Goal: Navigation & Orientation: Find specific page/section

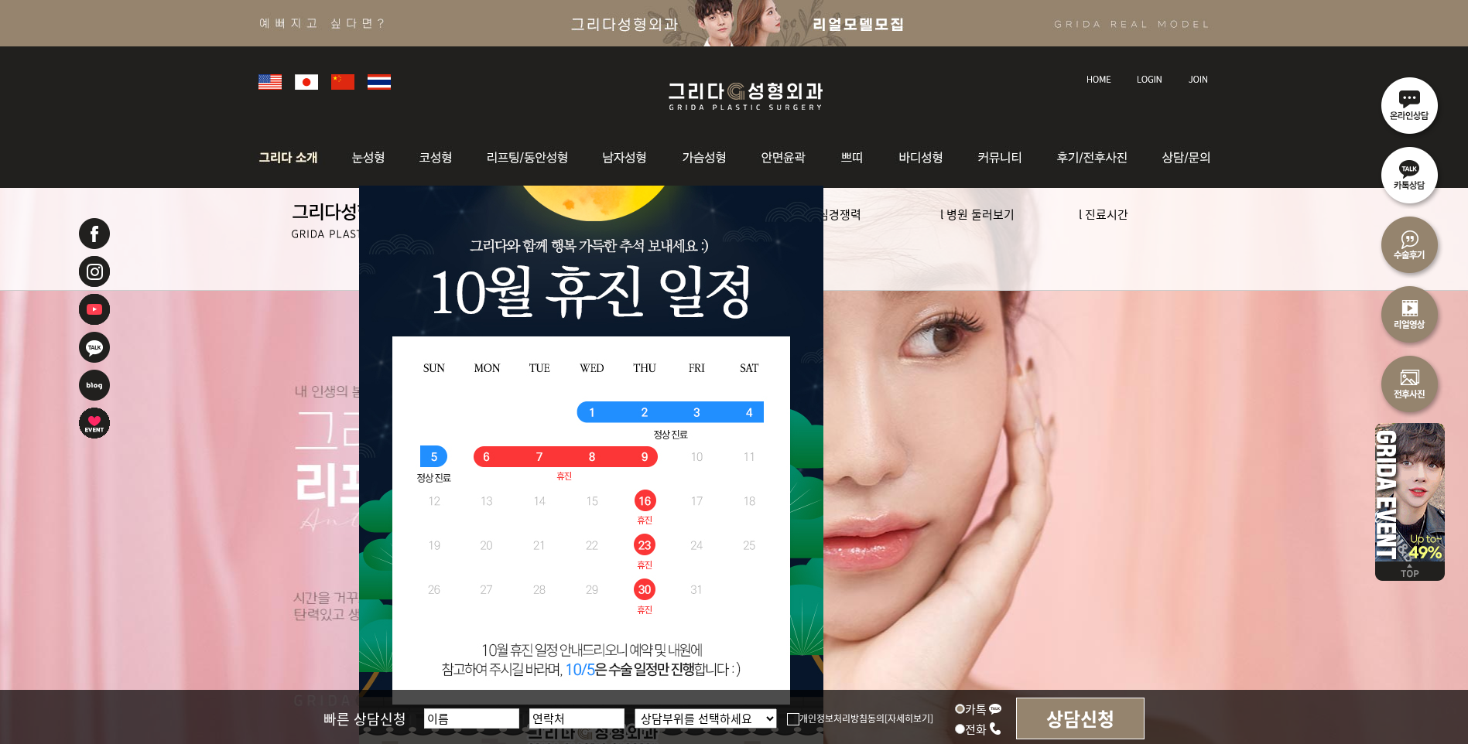
click at [309, 156] on img at bounding box center [293, 158] width 84 height 60
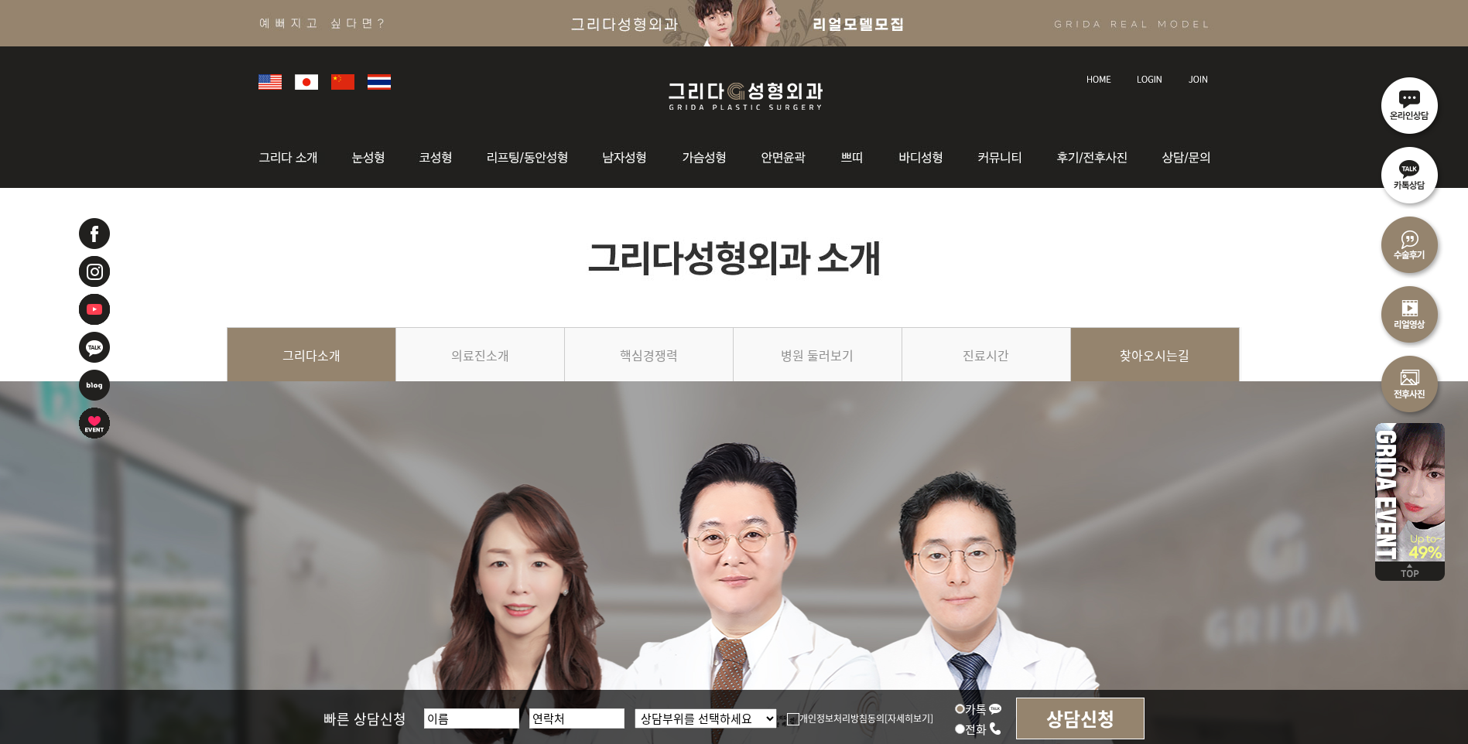
click at [1161, 360] on link "찾아오시는길" at bounding box center [1155, 362] width 169 height 70
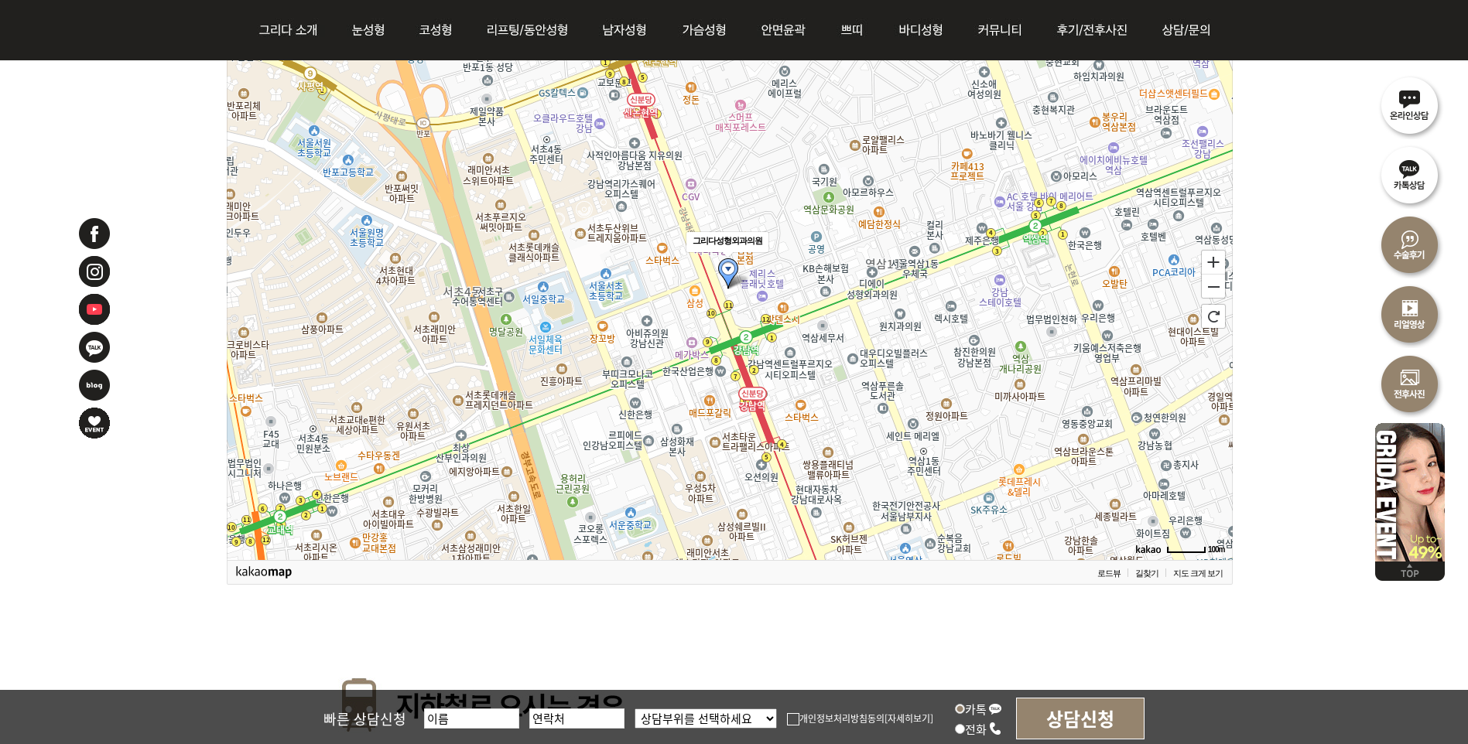
scroll to position [1457, 0]
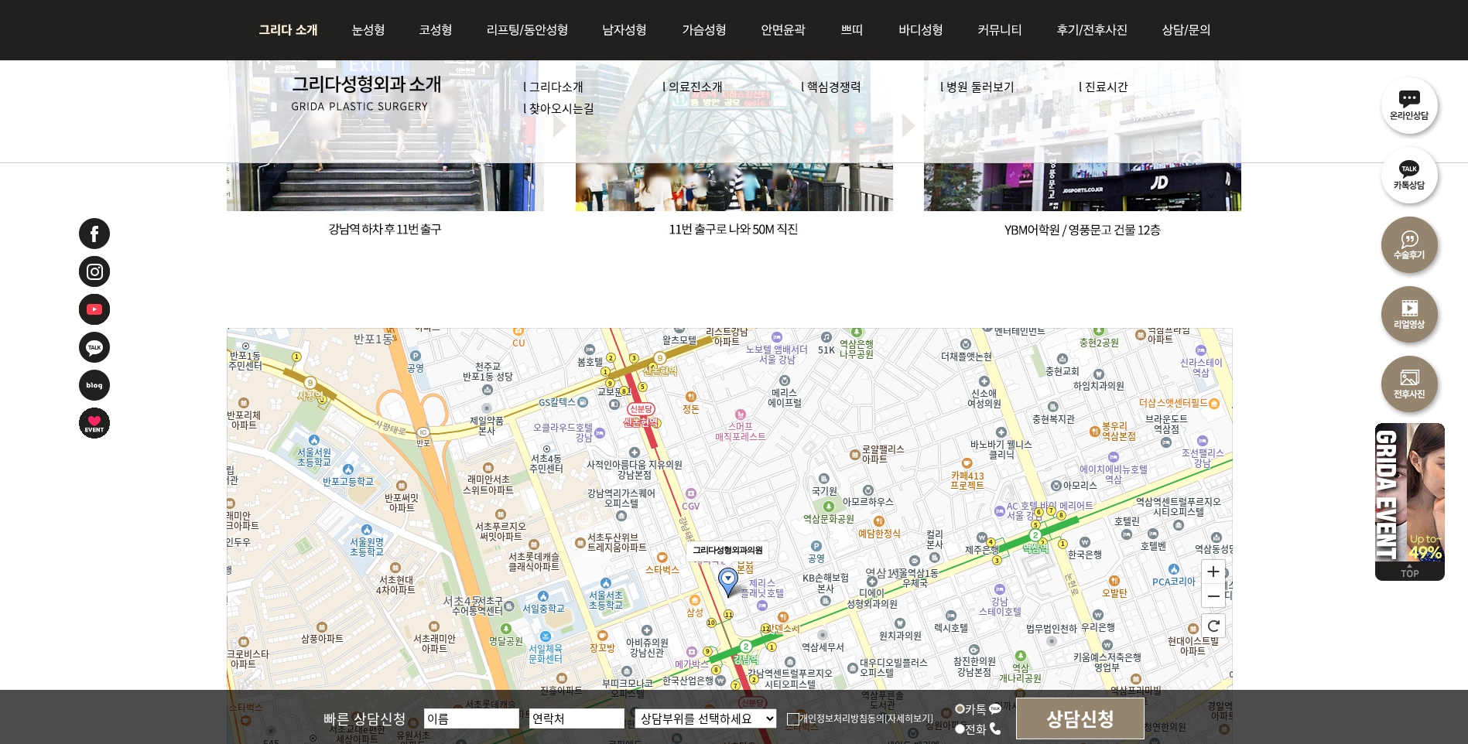
click at [1120, 91] on link "l 진료시간" at bounding box center [1104, 86] width 50 height 16
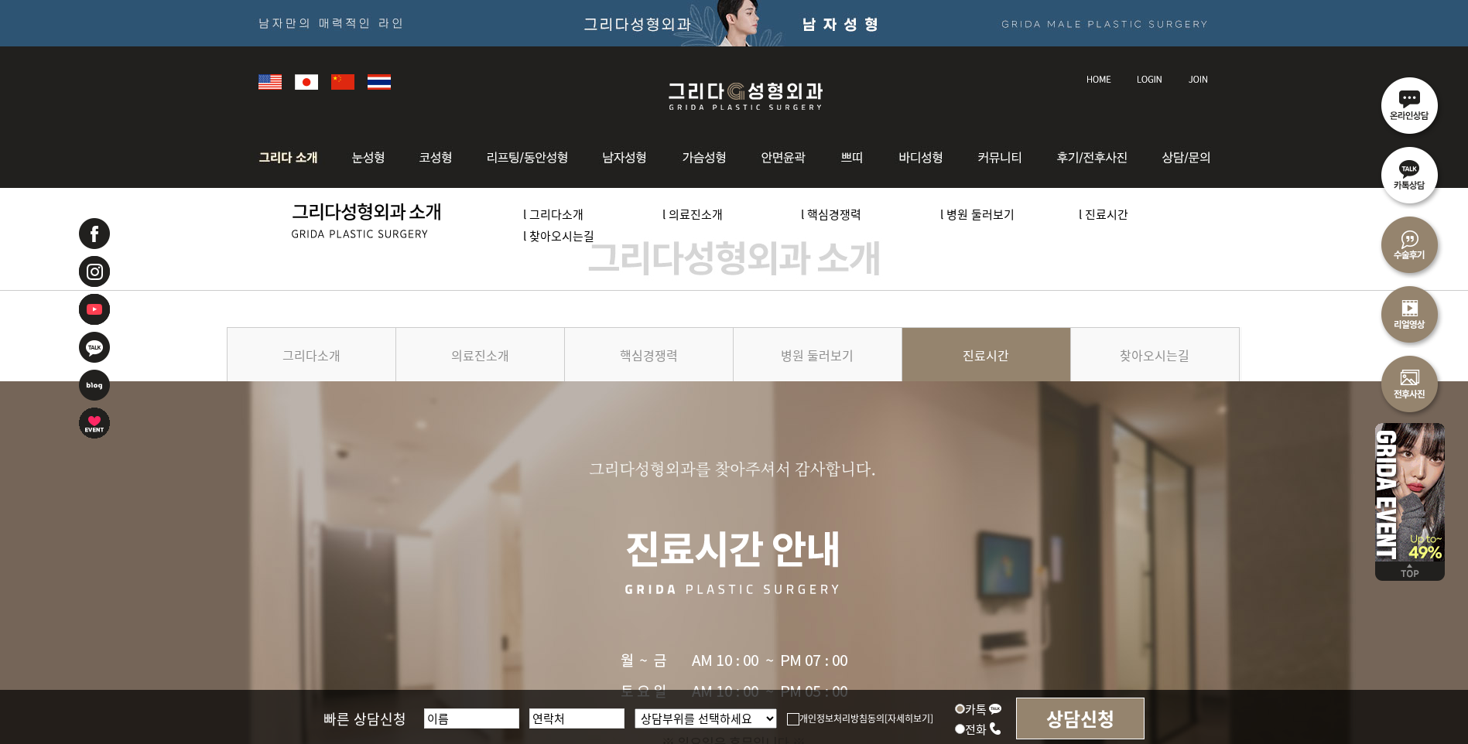
click at [688, 208] on link "l 의료진소개" at bounding box center [692, 214] width 60 height 16
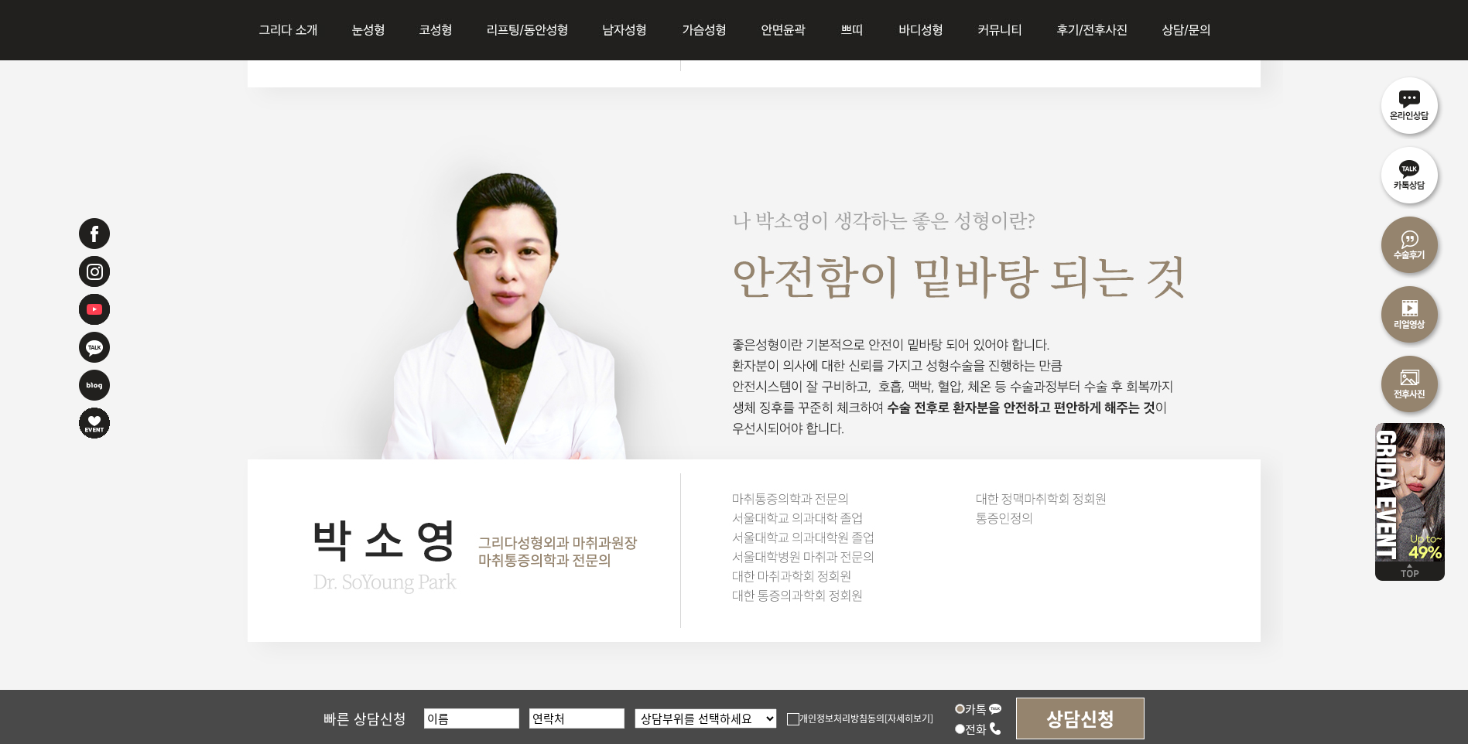
scroll to position [3327, 0]
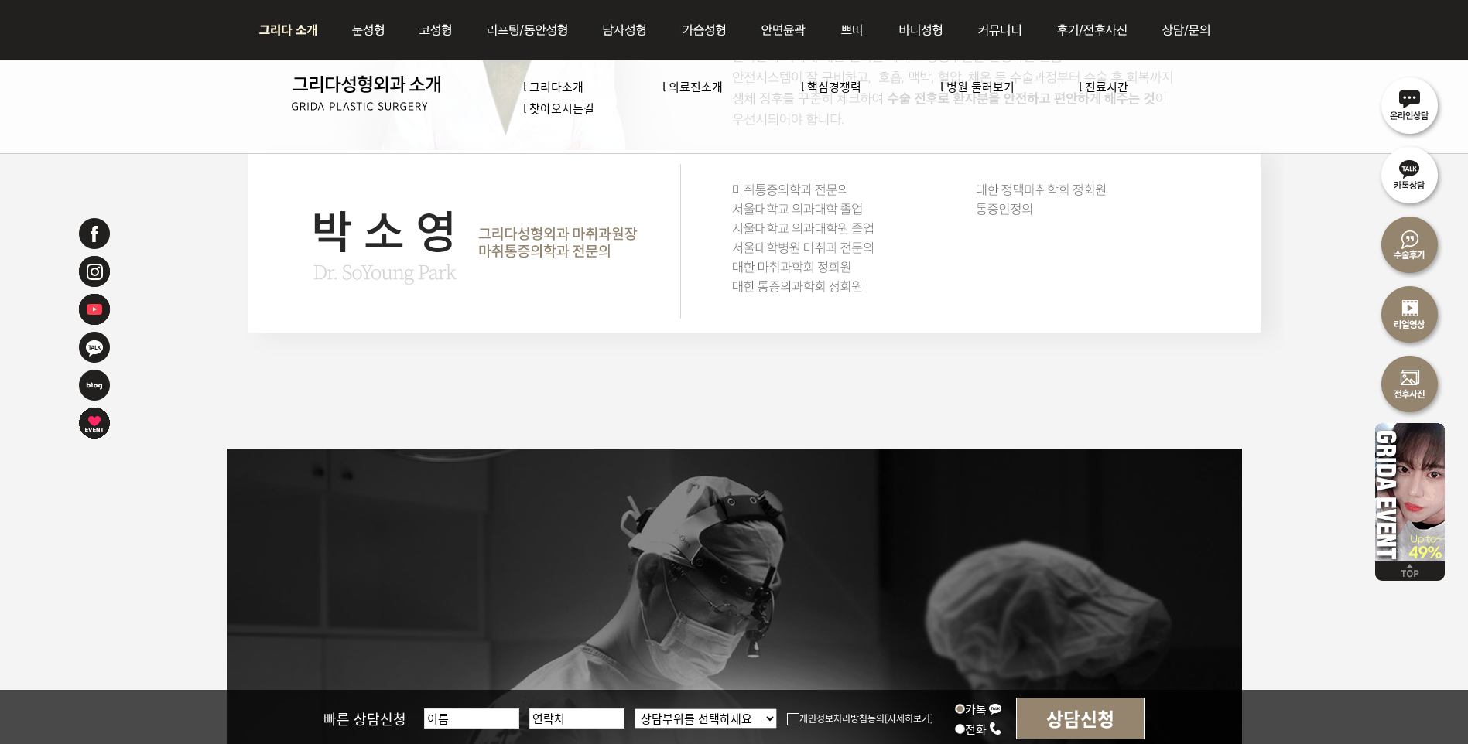
click at [308, 33] on img at bounding box center [293, 30] width 84 height 60
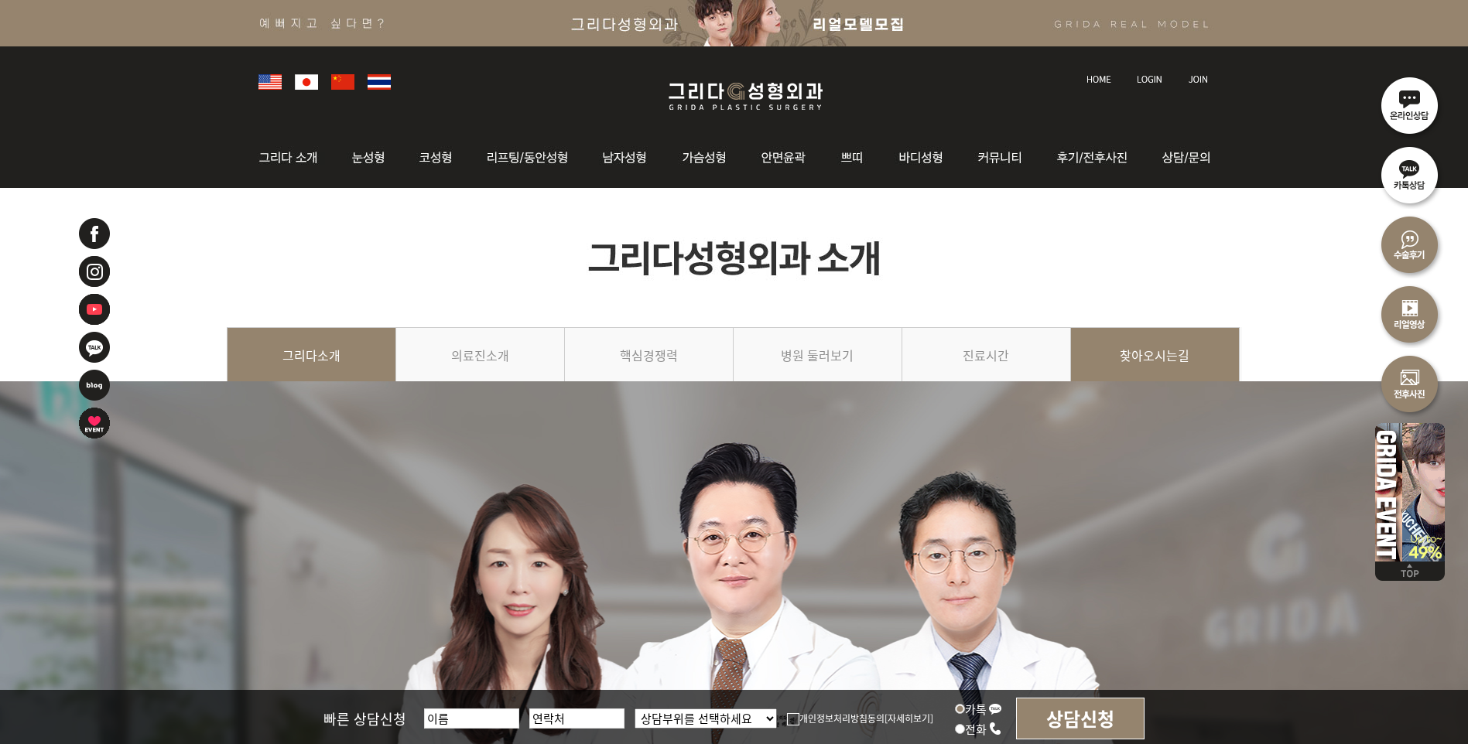
click at [1188, 355] on link "찾아오시는길" at bounding box center [1155, 362] width 169 height 70
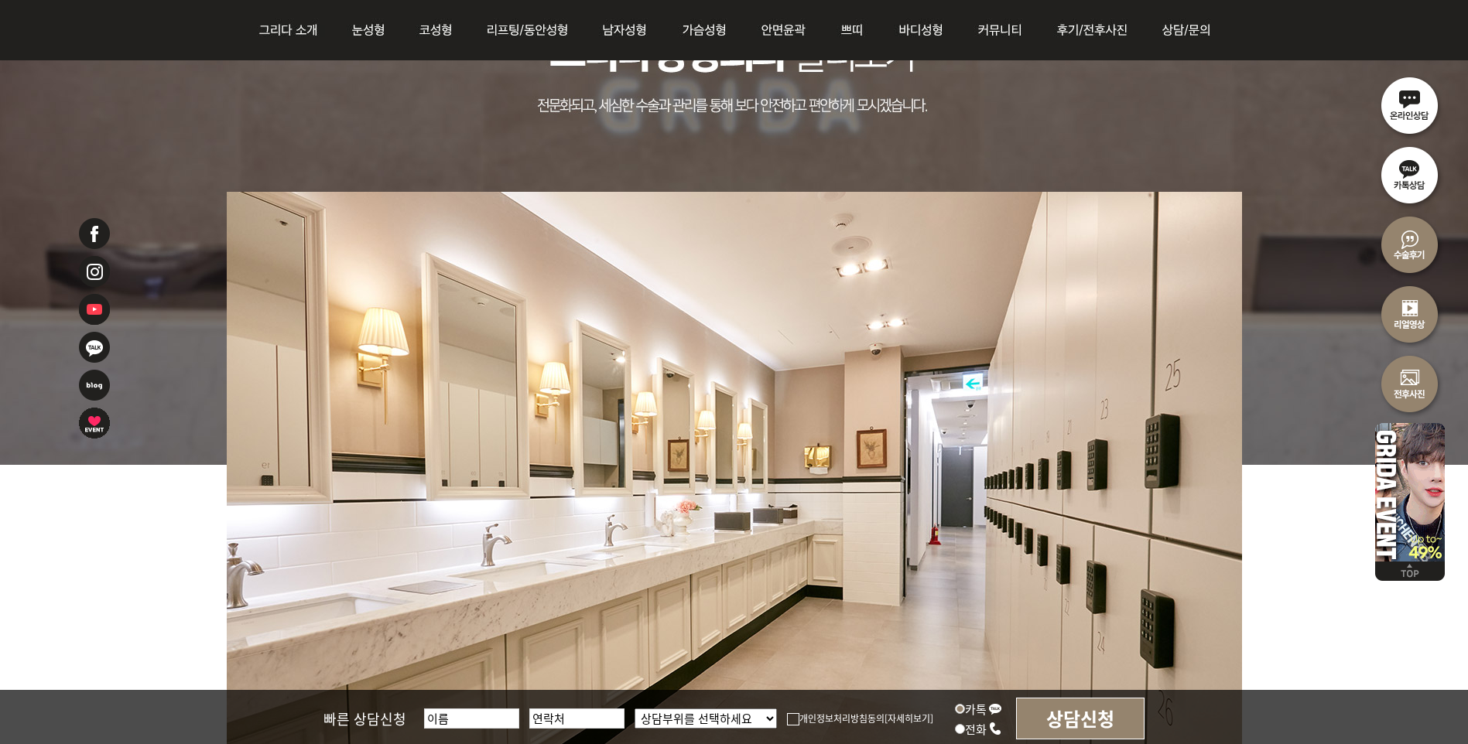
scroll to position [361, 0]
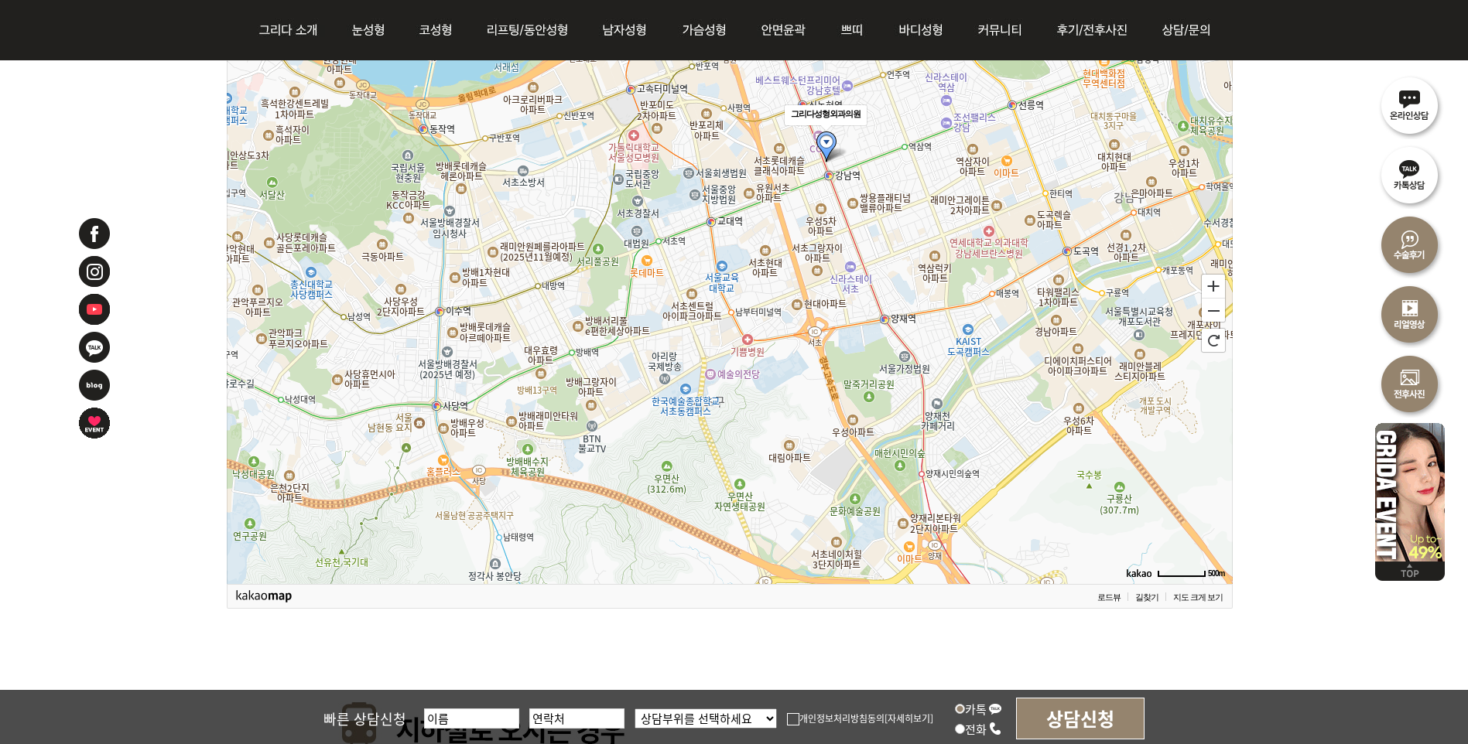
scroll to position [1612, 0]
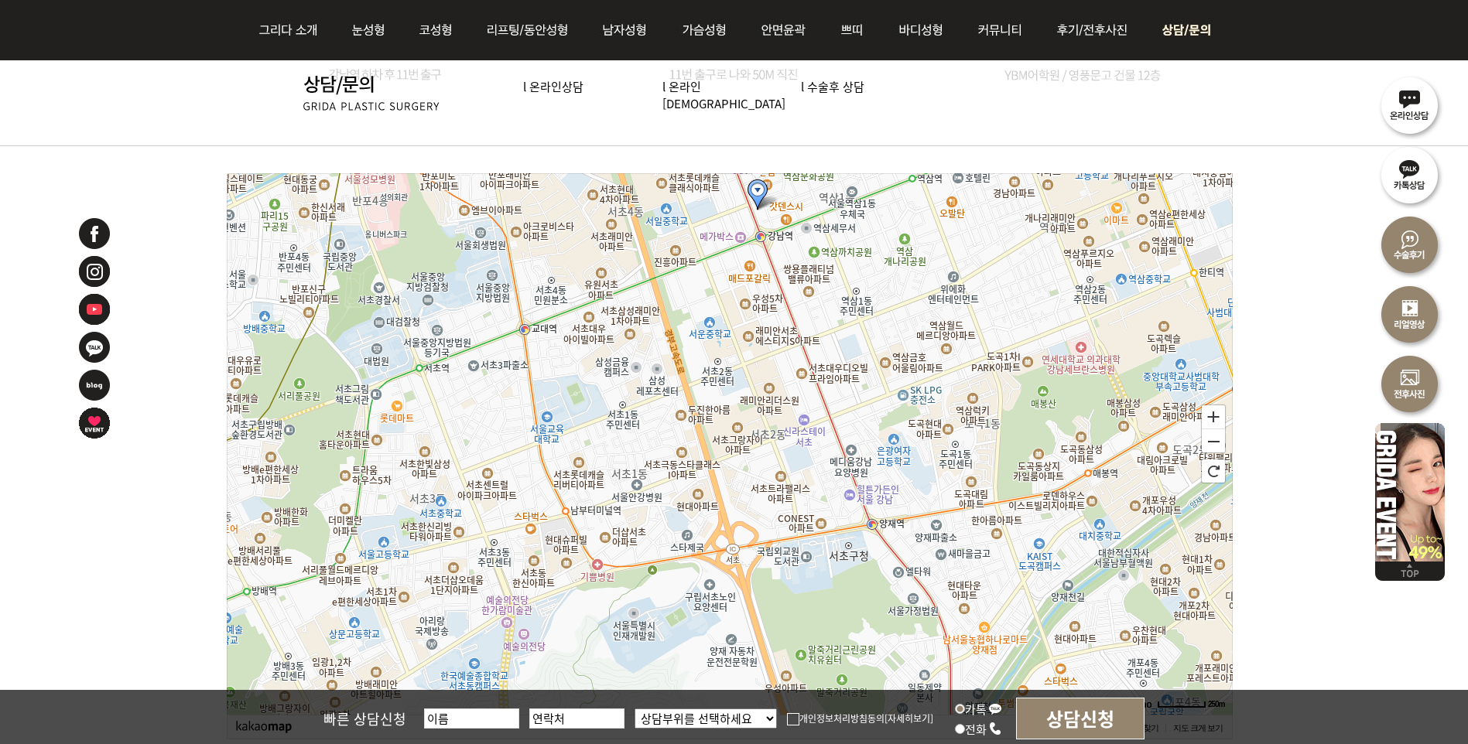
click at [1186, 24] on img at bounding box center [1183, 30] width 70 height 60
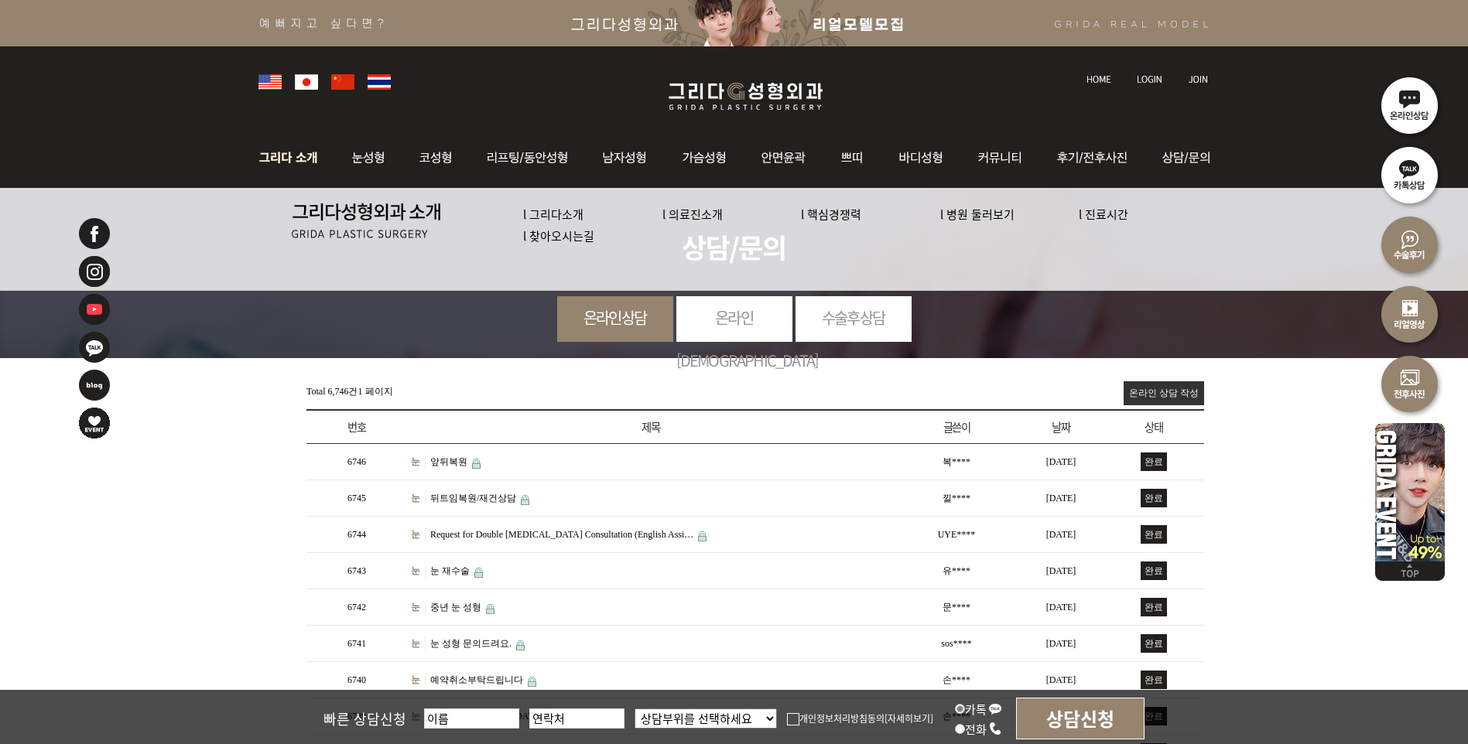
click at [576, 216] on link "l 그리다소개" at bounding box center [553, 214] width 60 height 16
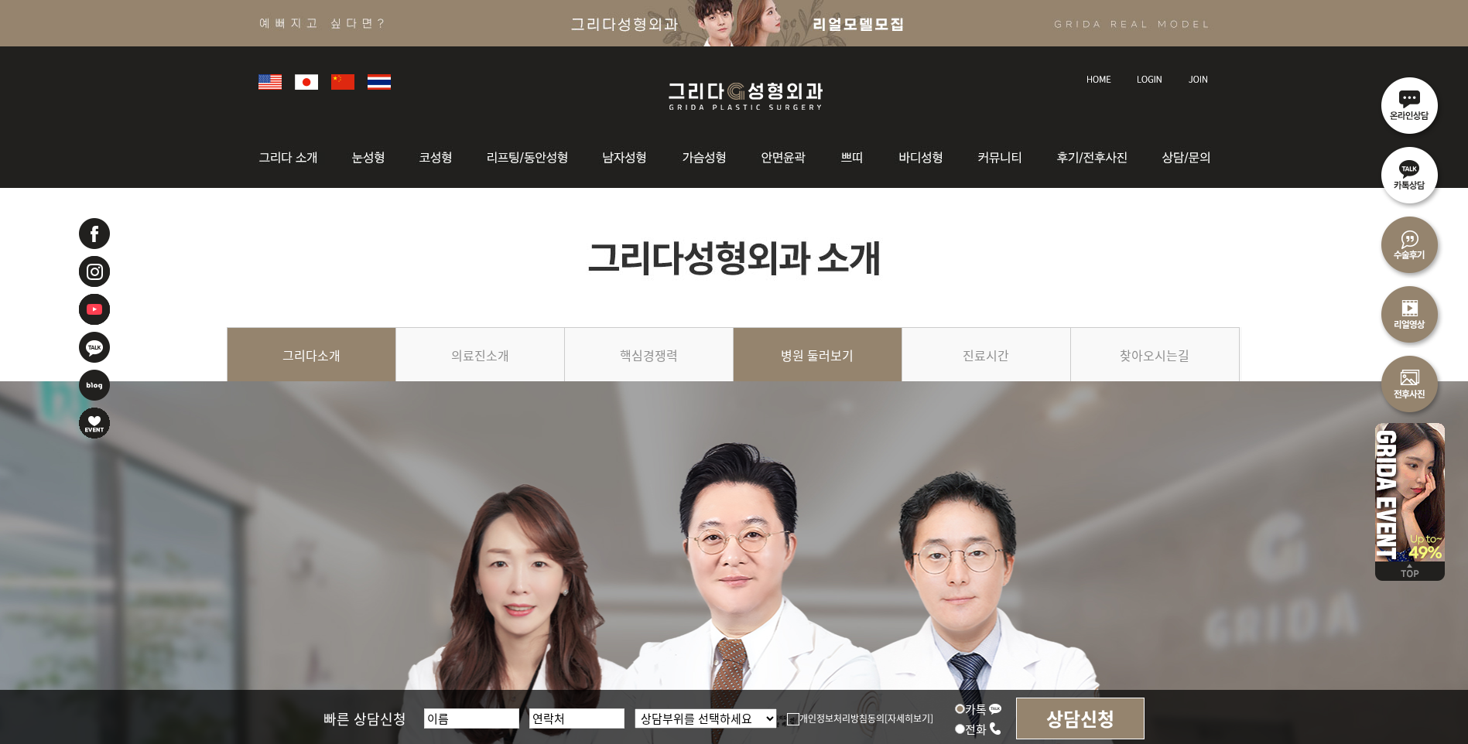
click at [841, 354] on link "병원 둘러보기" at bounding box center [817, 362] width 169 height 70
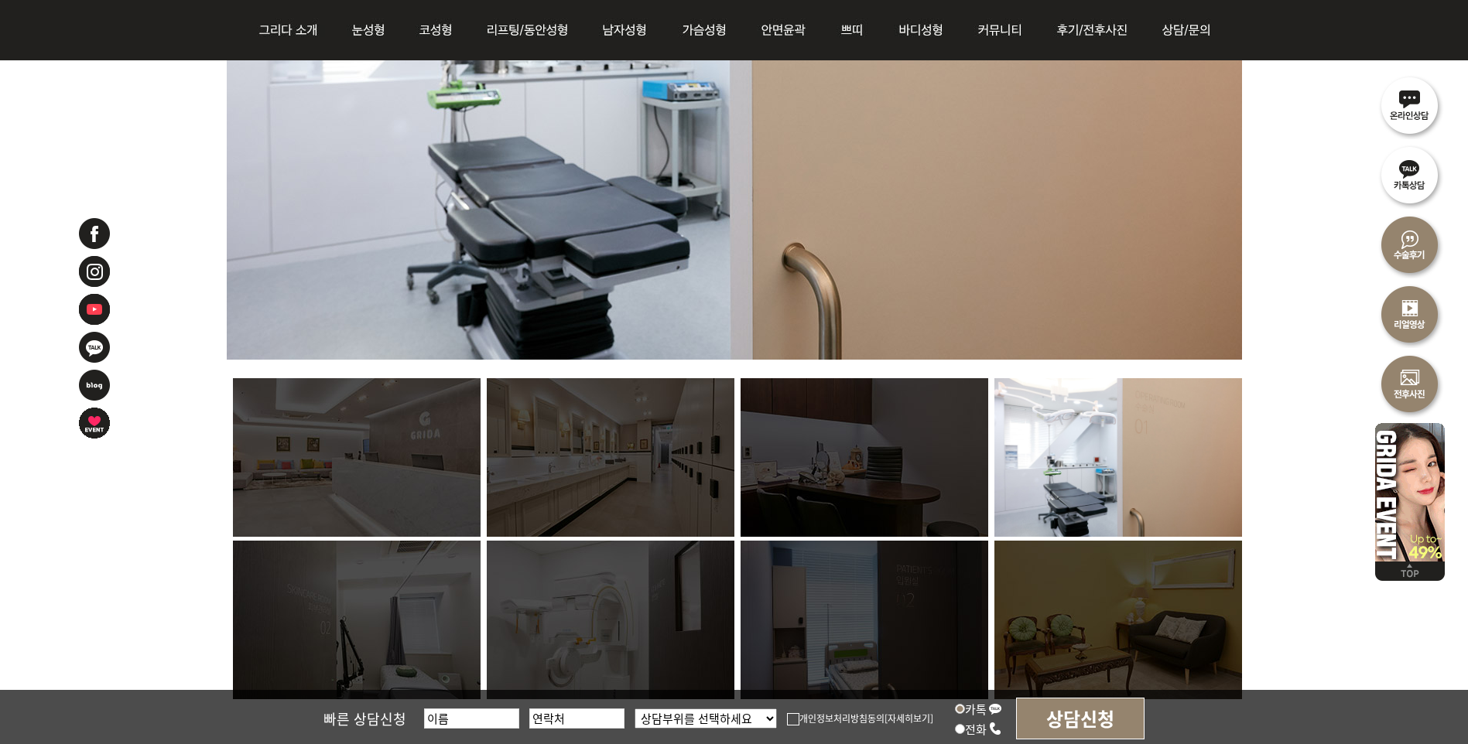
scroll to position [928, 0]
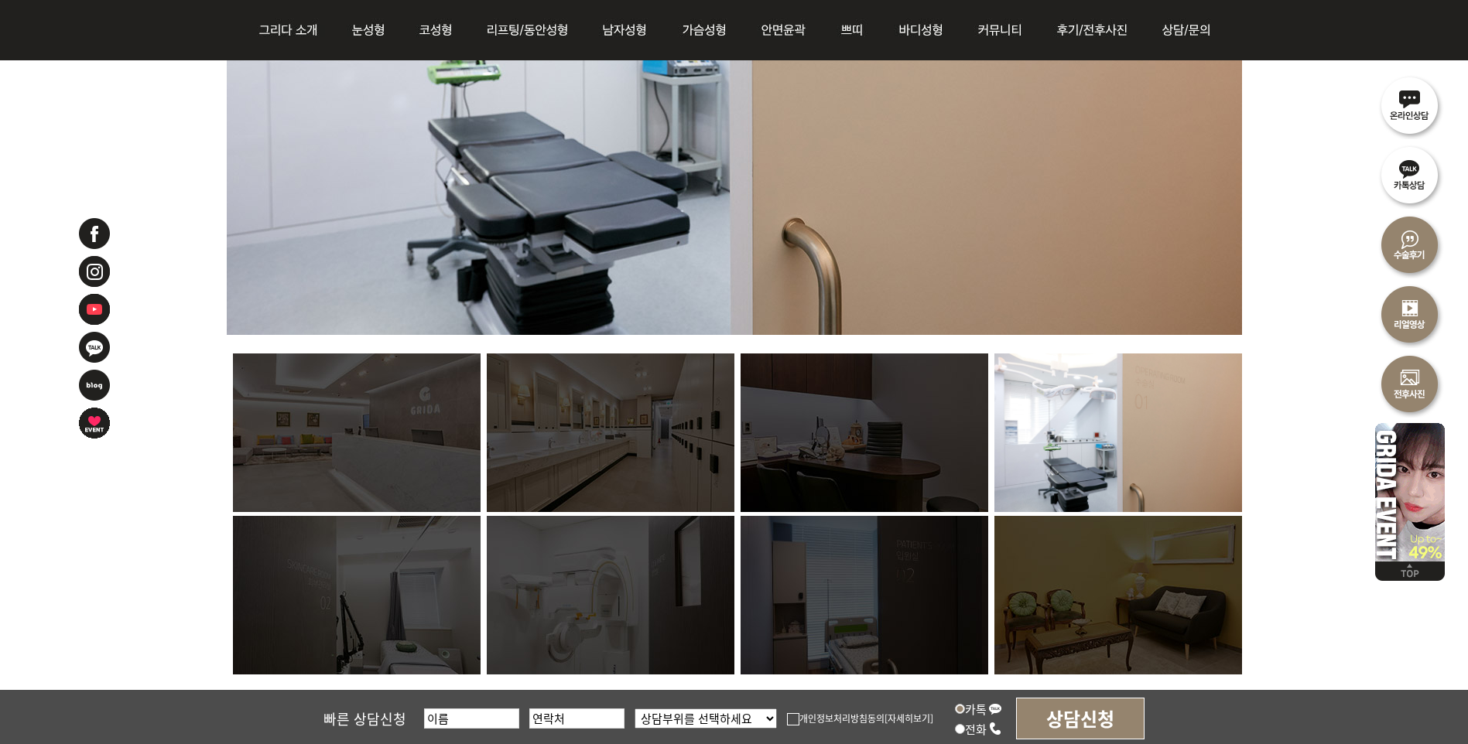
click at [1171, 601] on img at bounding box center [1118, 595] width 248 height 159
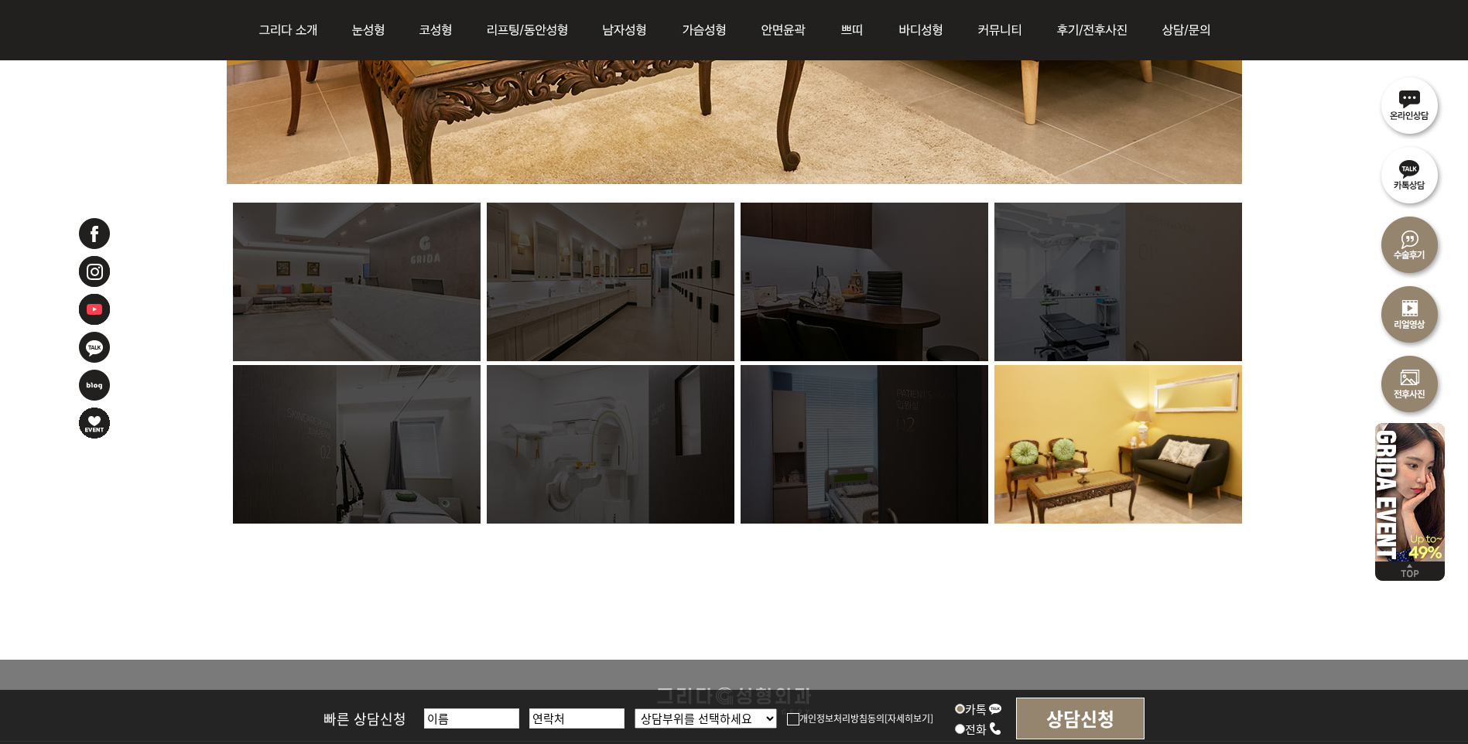
scroll to position [1083, 0]
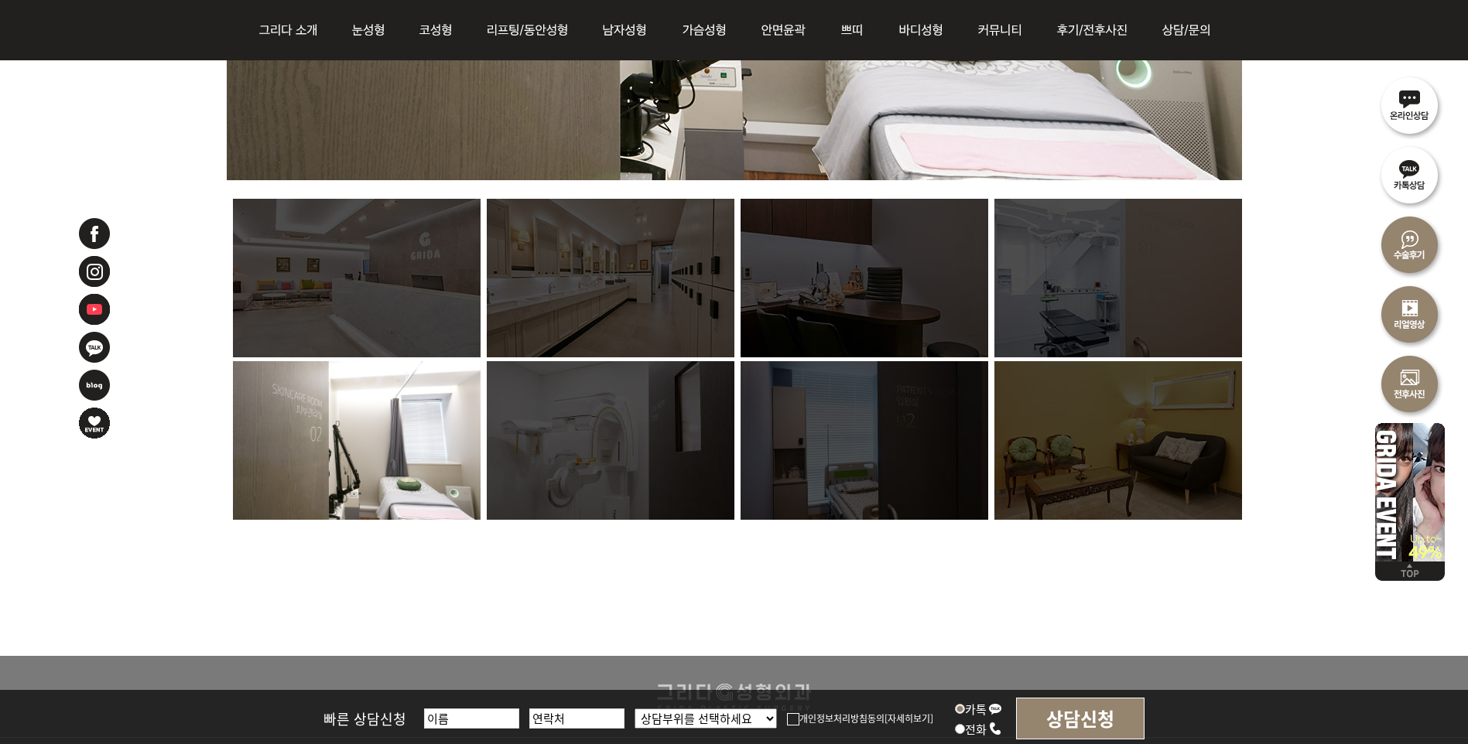
click at [888, 463] on img at bounding box center [864, 440] width 248 height 159
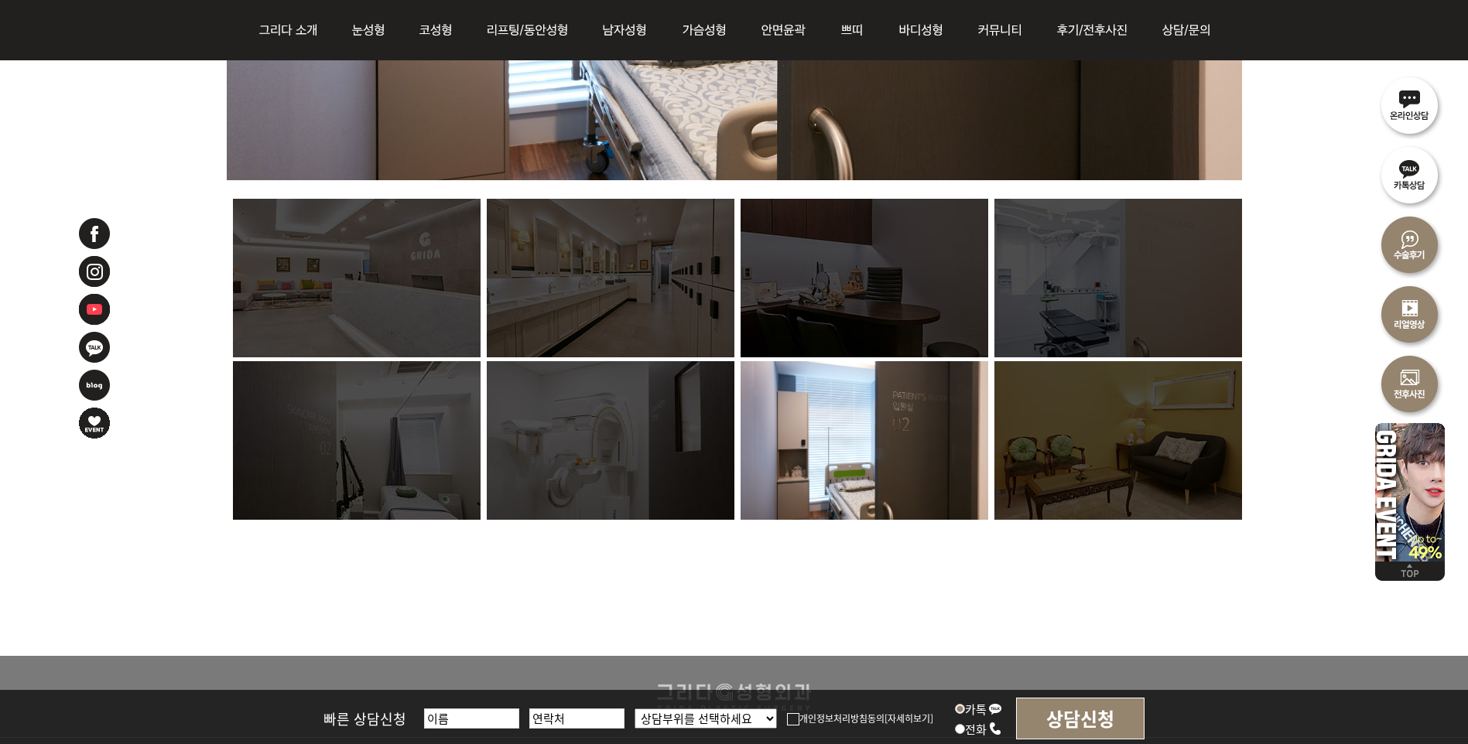
click at [593, 453] on img at bounding box center [611, 440] width 248 height 159
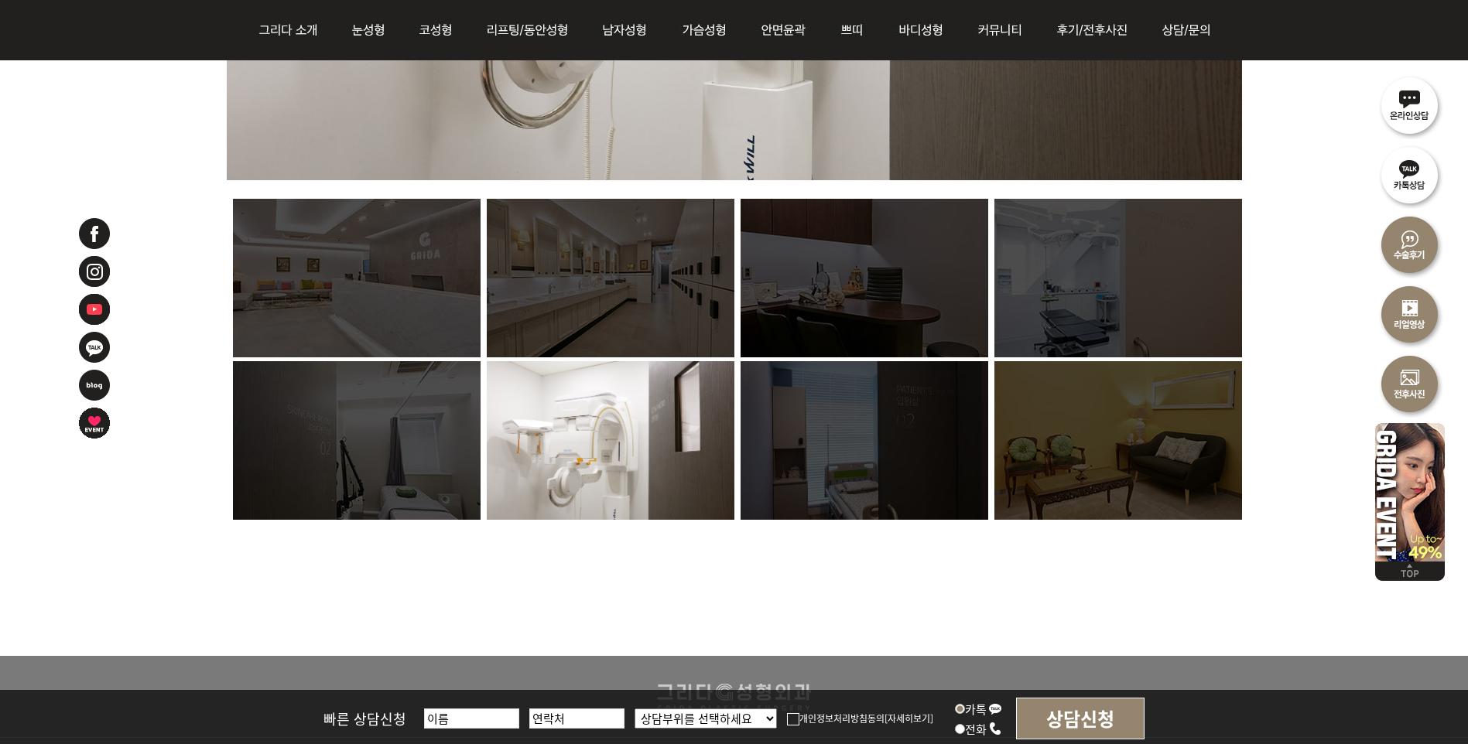
click at [371, 452] on img at bounding box center [357, 440] width 248 height 159
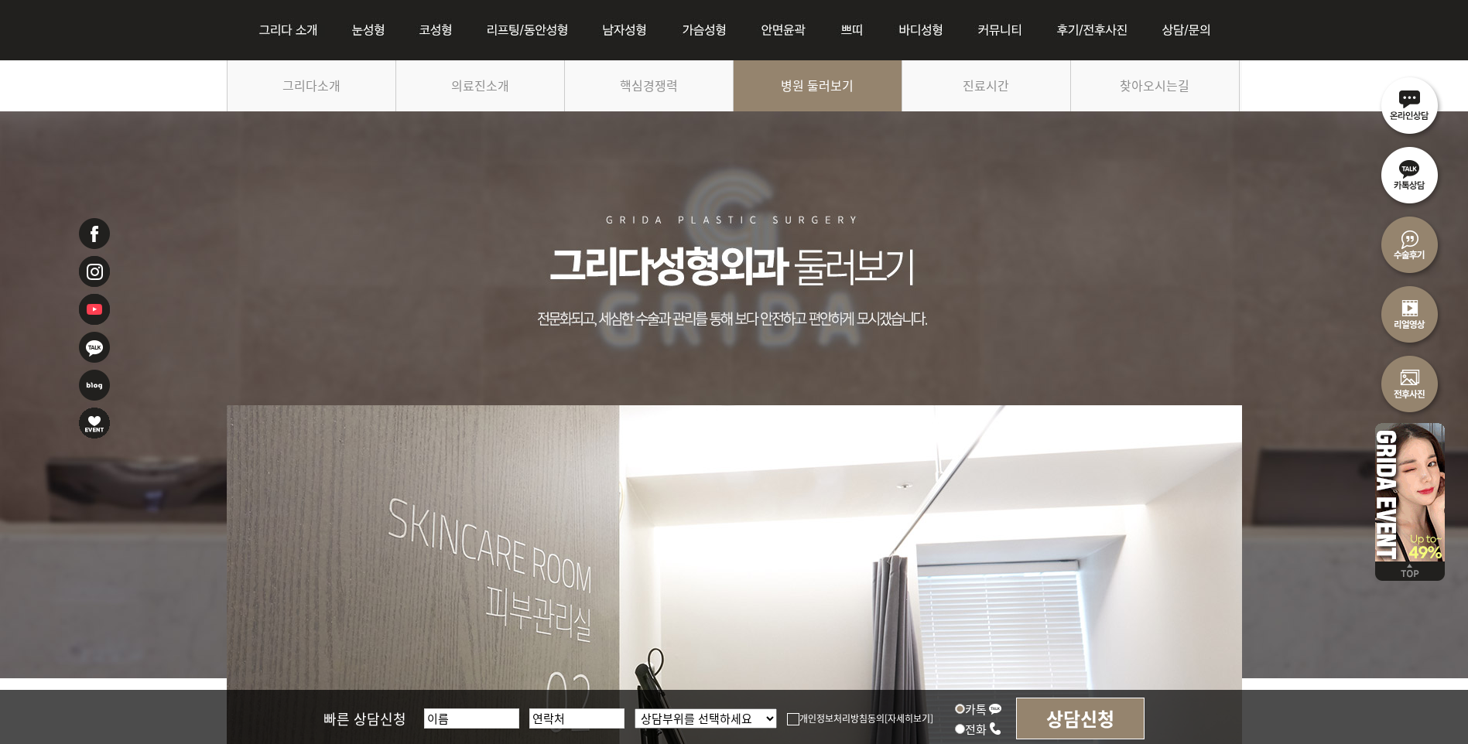
scroll to position [0, 0]
